Goal: Information Seeking & Learning: Learn about a topic

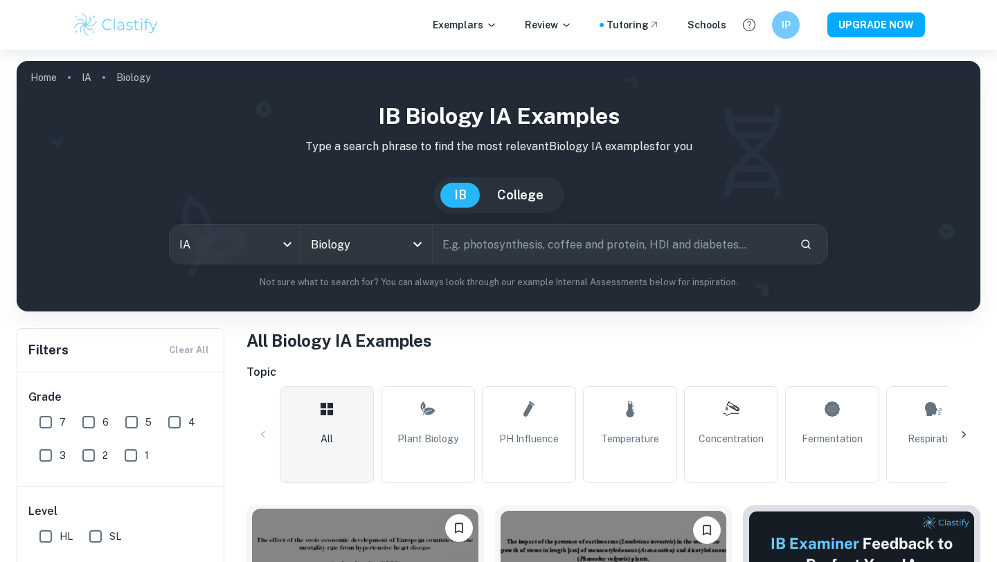
scroll to position [362, 0]
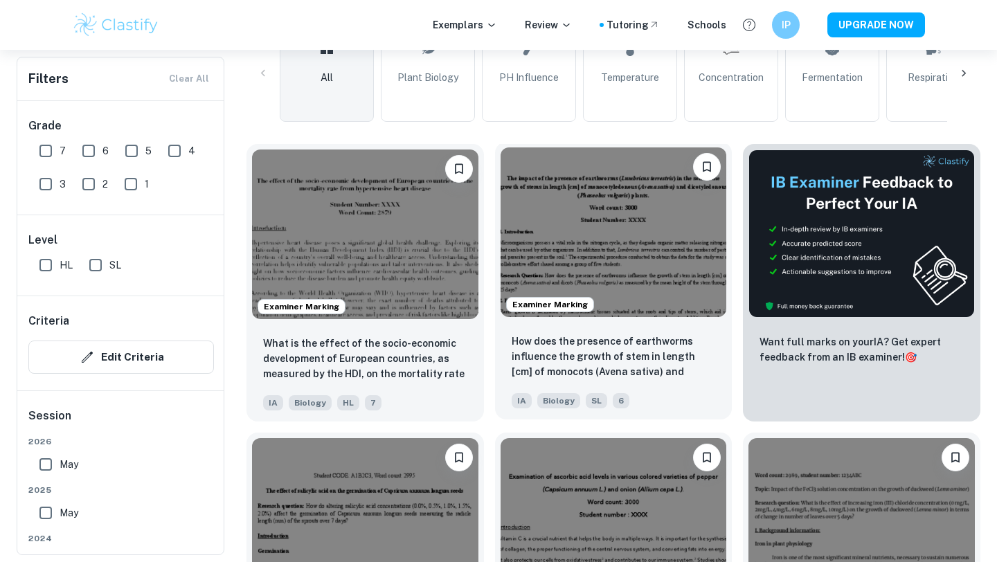
click at [569, 258] on img at bounding box center [614, 233] width 227 height 170
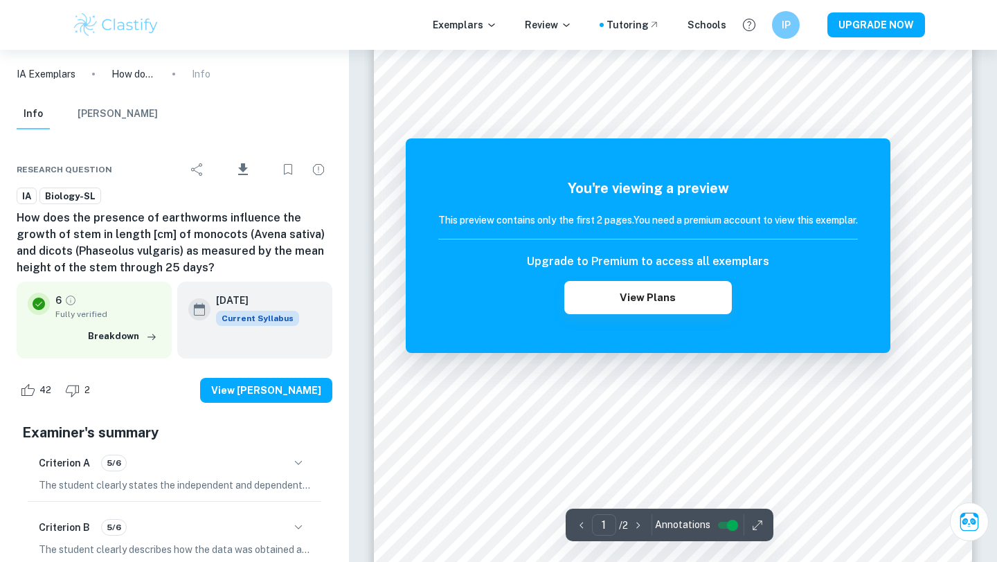
scroll to position [239, 0]
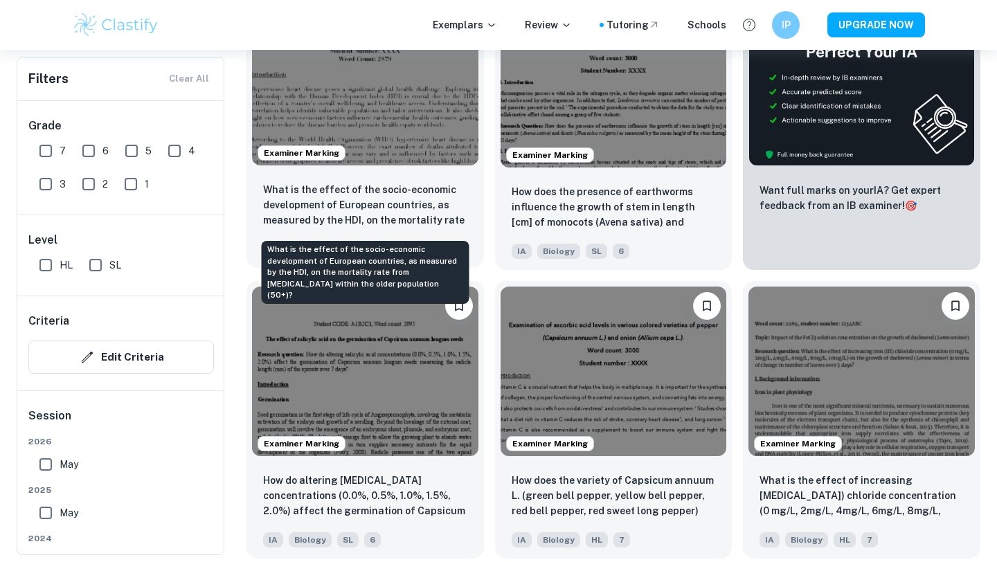
scroll to position [513, 0]
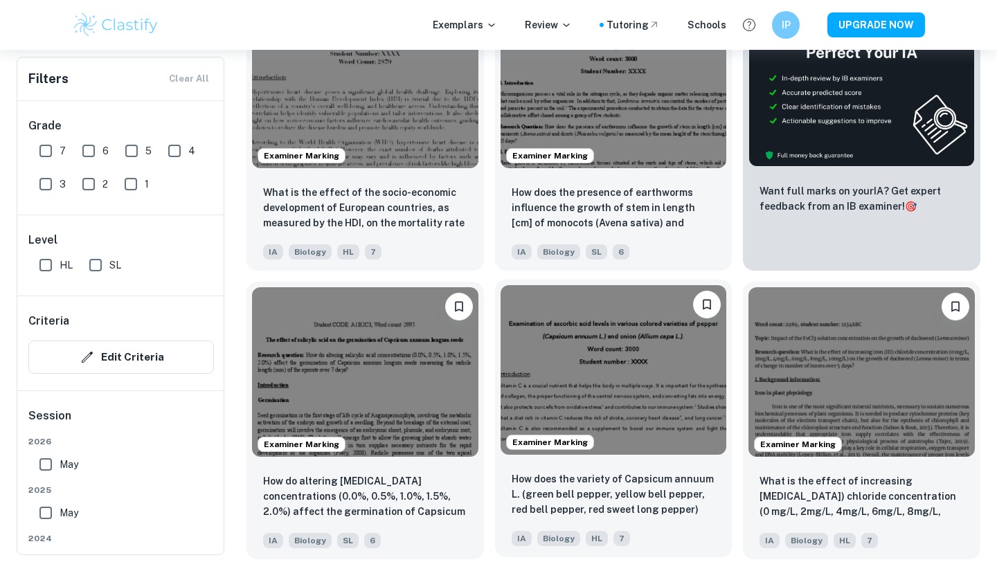
click at [549, 379] on img at bounding box center [614, 370] width 227 height 170
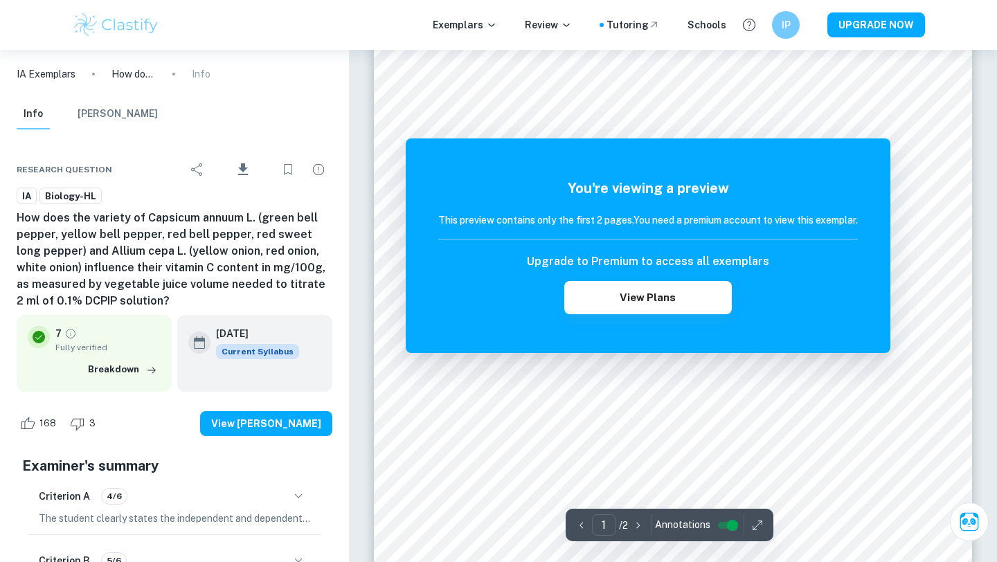
scroll to position [118, 0]
